Goal: Task Accomplishment & Management: Manage account settings

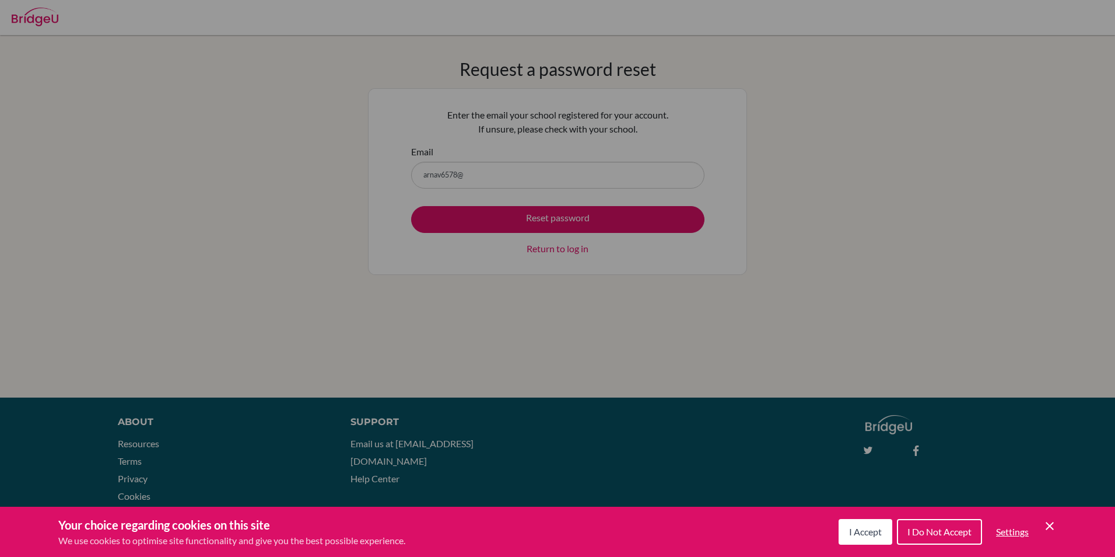
click at [942, 528] on span "I Do Not Accept" at bounding box center [940, 531] width 64 height 11
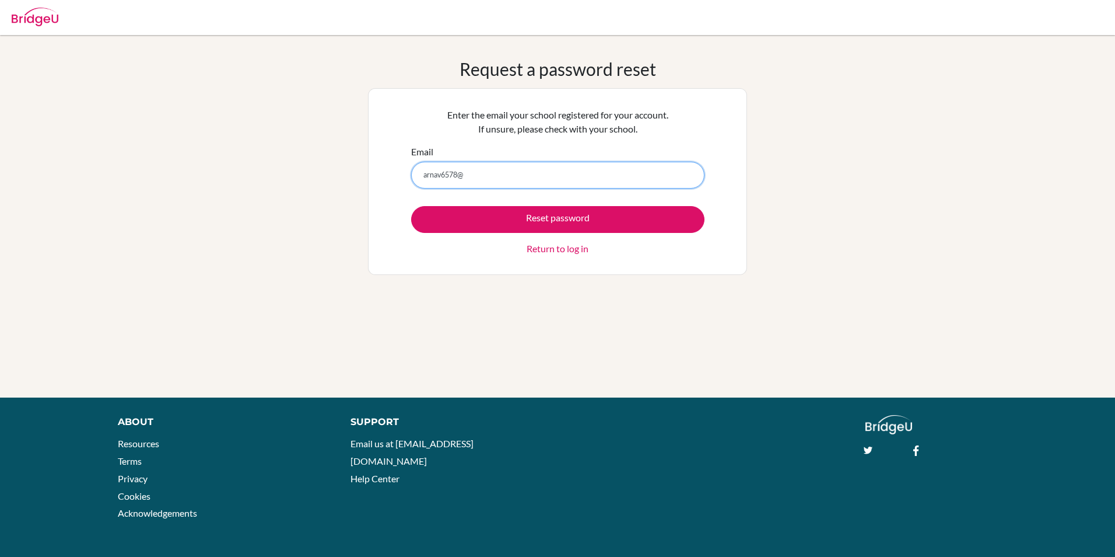
click at [473, 177] on input "arnav6578@" at bounding box center [557, 175] width 293 height 27
type input "[EMAIL_ADDRESS][DOMAIN_NAME]"
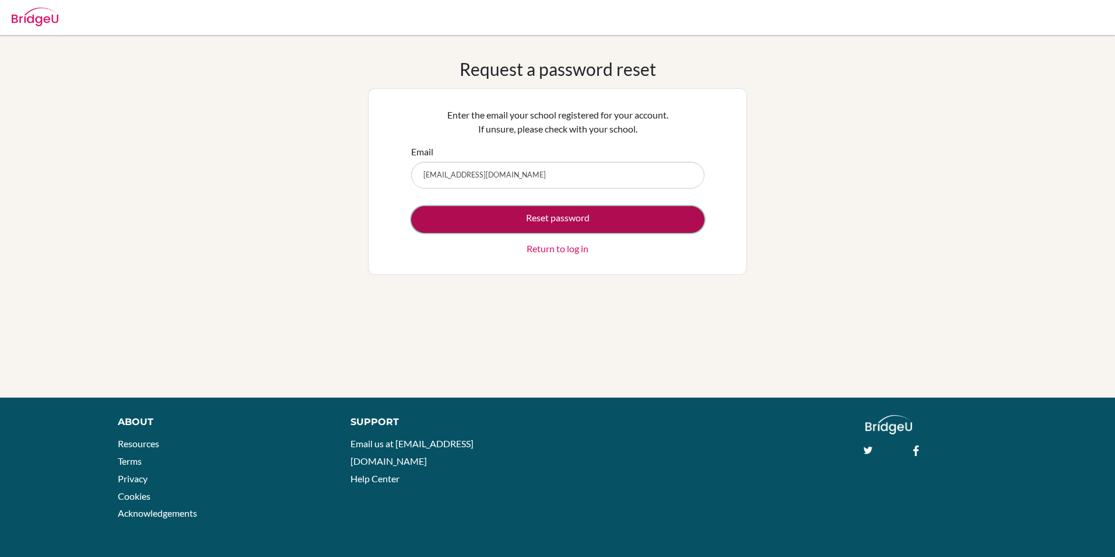
click at [525, 222] on button "Reset password" at bounding box center [557, 219] width 293 height 27
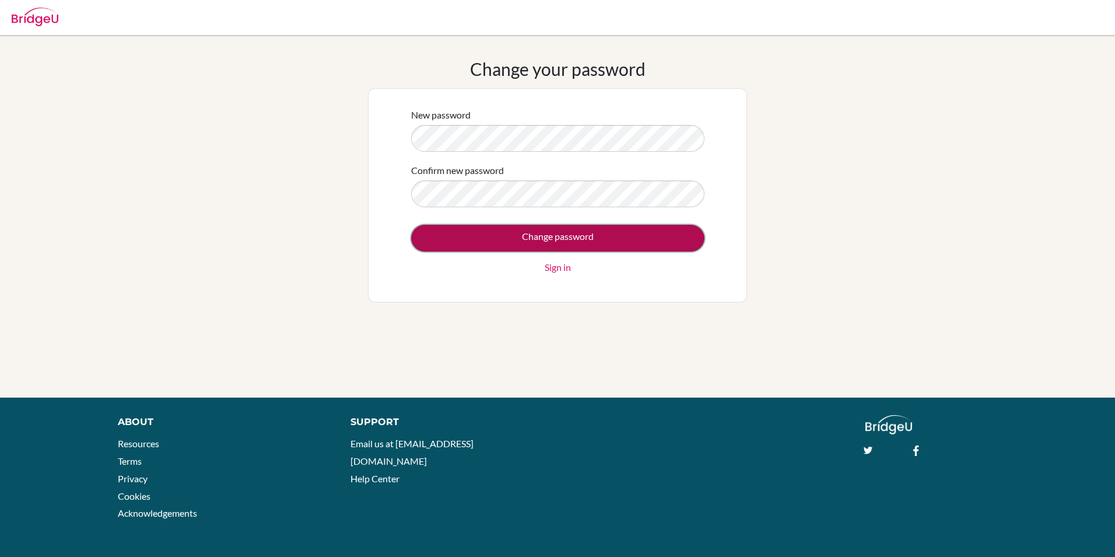
click at [478, 235] on input "Change password" at bounding box center [557, 238] width 293 height 27
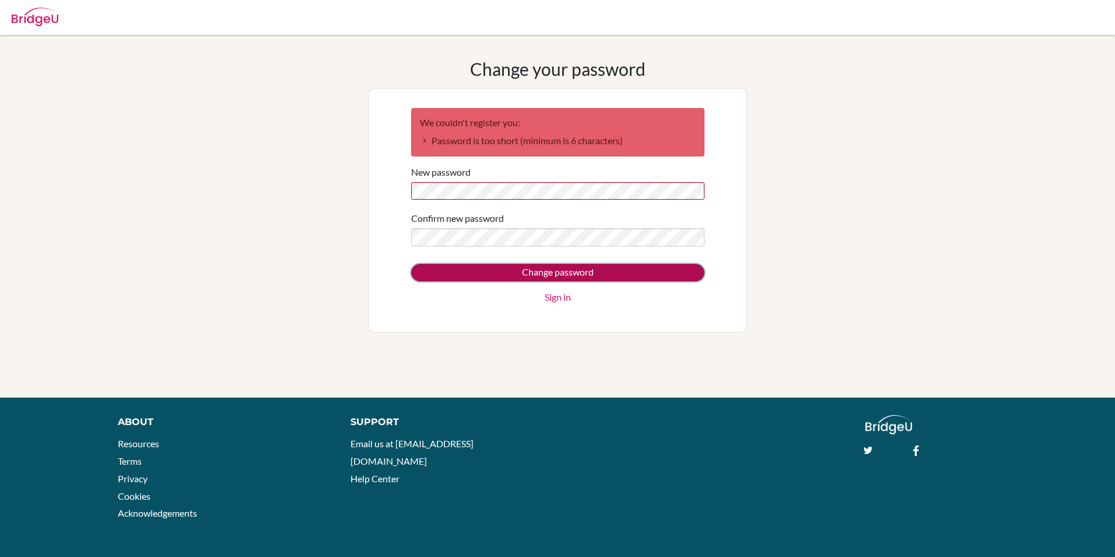
click at [495, 280] on input "Change password" at bounding box center [557, 273] width 293 height 18
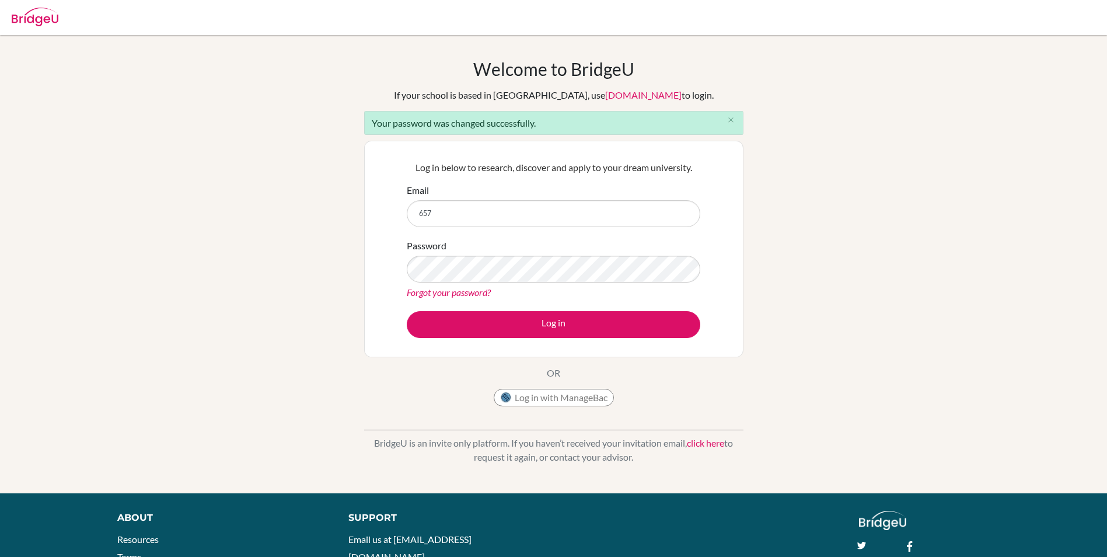
click at [407, 311] on button "Log in" at bounding box center [553, 324] width 293 height 27
click at [477, 211] on input "657" at bounding box center [553, 213] width 293 height 27
type input "6"
type input "[EMAIL_ADDRESS][DOMAIN_NAME]"
click at [407, 311] on button "Log in" at bounding box center [553, 324] width 293 height 27
